Goal: Complete application form: Complete application form

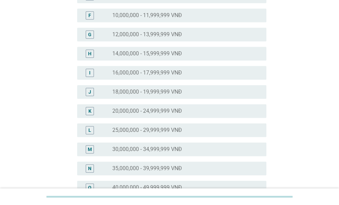
scroll to position [171, 0]
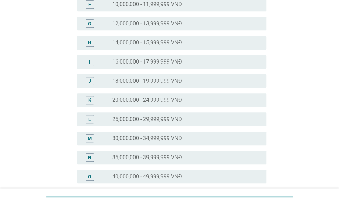
click at [164, 102] on label "20,000,000 - 24,999,999 VNĐ" at bounding box center [147, 100] width 70 height 7
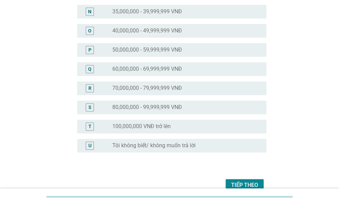
scroll to position [352, 0]
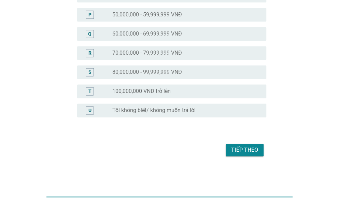
click at [246, 149] on div "Tiếp theo" at bounding box center [244, 150] width 27 height 8
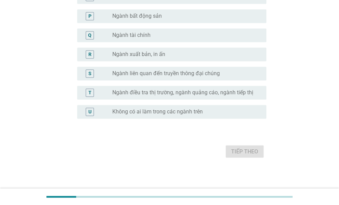
scroll to position [392, 0]
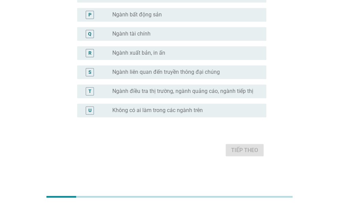
click at [203, 111] on label "Không có ai làm trong các ngành trên" at bounding box center [157, 110] width 91 height 7
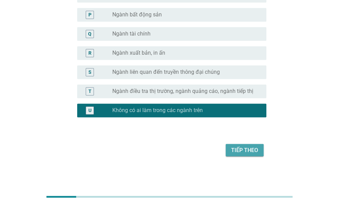
click at [243, 149] on div "Tiếp theo" at bounding box center [244, 150] width 27 height 8
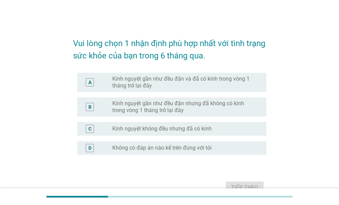
click at [219, 79] on label "Kinh nguyệt gần như đều đặn và đã có kinh trong vòng 1 tháng trở lại đây" at bounding box center [183, 83] width 143 height 14
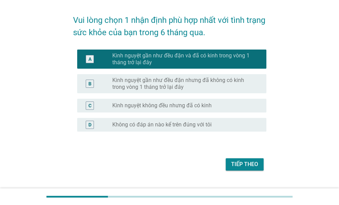
scroll to position [34, 0]
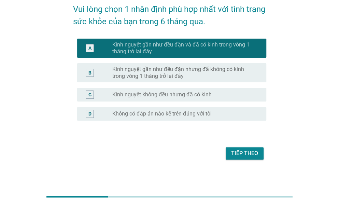
click at [239, 153] on div "Tiếp theo" at bounding box center [244, 153] width 27 height 8
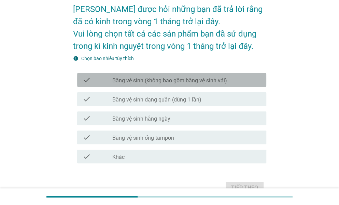
click at [215, 78] on label "Băng vệ sinh (không bao gồm băng vệ sinh vải)" at bounding box center [169, 80] width 115 height 7
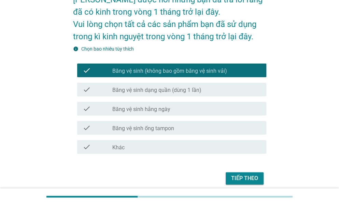
scroll to position [68, 0]
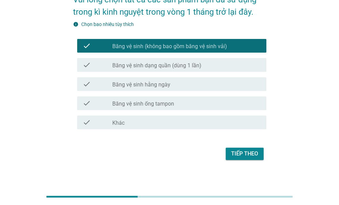
click at [174, 86] on div "check_box_outline_blank Băng vệ sinh hằng ngày" at bounding box center [186, 84] width 149 height 8
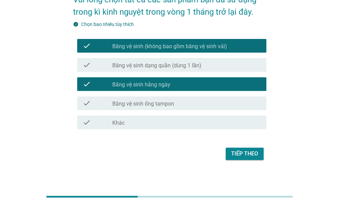
click at [237, 151] on div "Tiếp theo" at bounding box center [244, 154] width 27 height 8
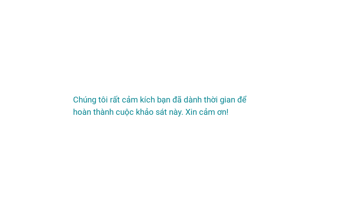
scroll to position [0, 0]
